Goal: Navigation & Orientation: Find specific page/section

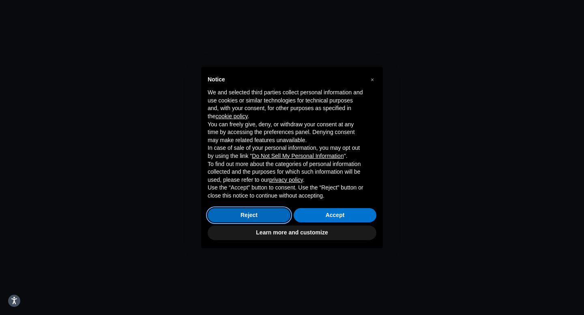
click at [257, 211] on button "Reject" at bounding box center [249, 215] width 83 height 15
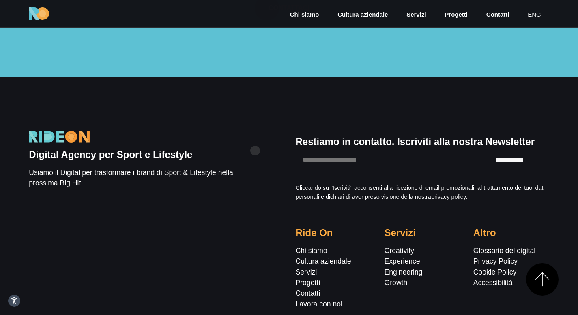
scroll to position [2356, 0]
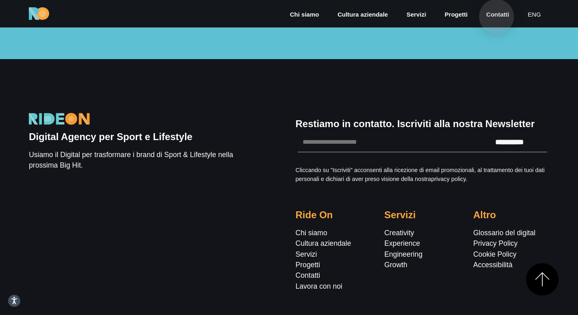
click at [496, 17] on link "Contatti" at bounding box center [497, 14] width 25 height 9
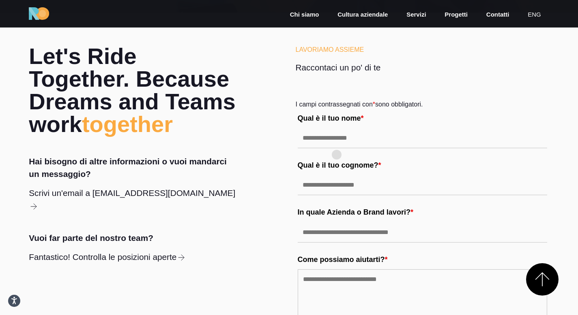
scroll to position [173, 0]
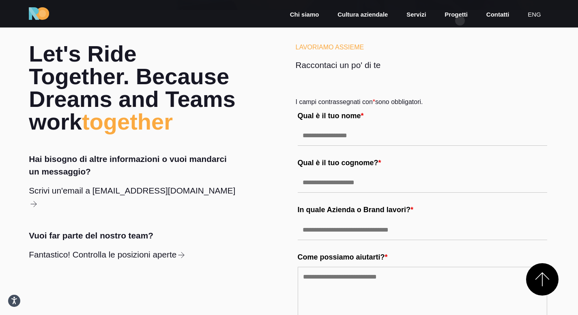
click at [460, 21] on nav "Chi siamo Cultura aziendale Servizi Progetti Contatti eng" at bounding box center [415, 13] width 267 height 37
click at [459, 18] on link "Progetti" at bounding box center [456, 14] width 25 height 9
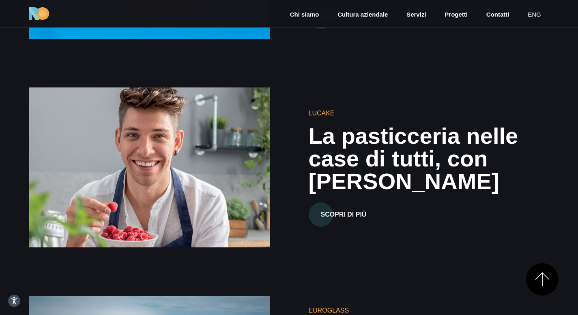
scroll to position [1280, 0]
